Goal: Navigation & Orientation: Find specific page/section

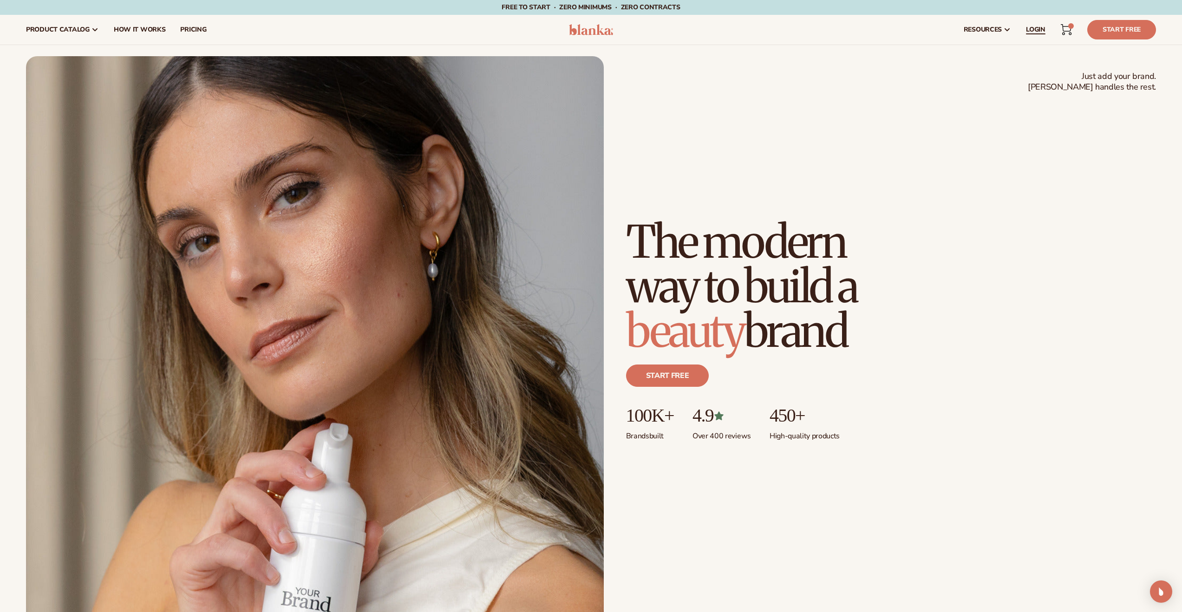
click at [1029, 28] on span "LOGIN" at bounding box center [1036, 29] width 20 height 7
